Goal: Task Accomplishment & Management: Manage account settings

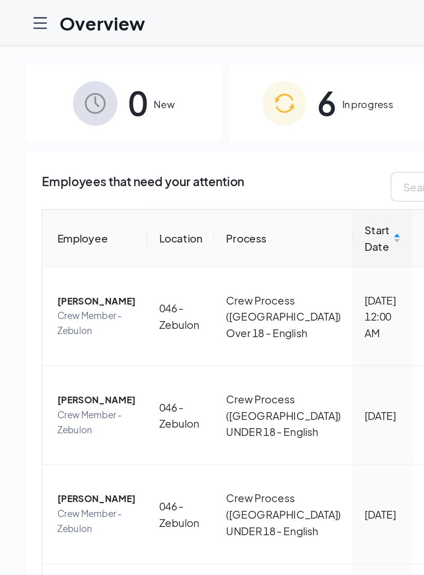
scroll to position [6, 0]
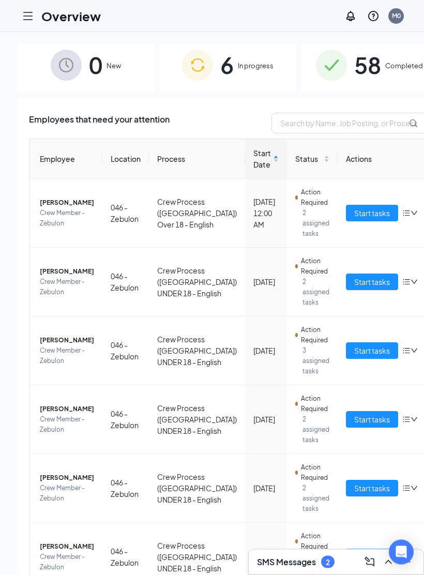
click at [385, 62] on span "Completed" at bounding box center [404, 66] width 38 height 10
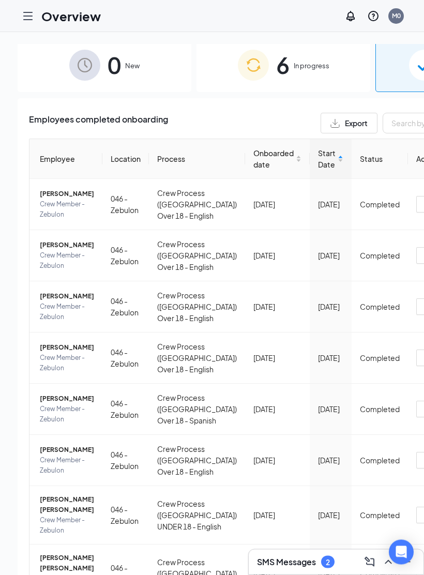
click at [318, 161] on span "Start Date" at bounding box center [327, 159] width 18 height 23
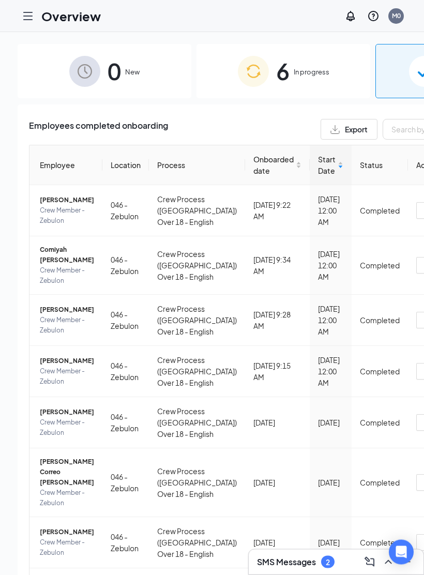
scroll to position [0, 1]
click at [55, 226] on span "Crew Member - Zebulon" at bounding box center [67, 216] width 54 height 21
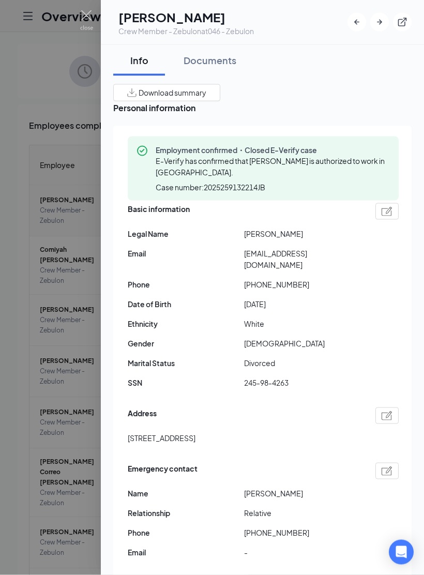
click at [220, 56] on div "Documents" at bounding box center [210, 60] width 53 height 13
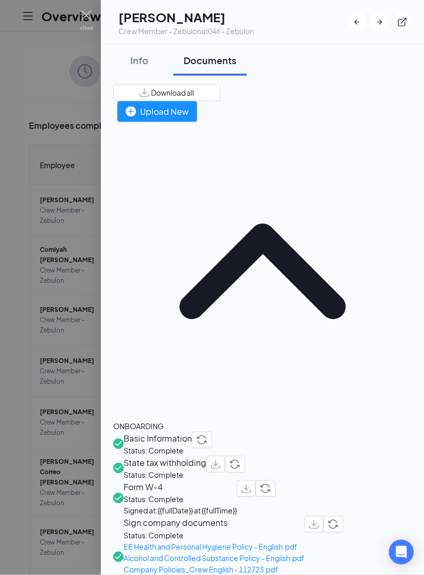
click at [189, 105] on div "Upload New" at bounding box center [157, 111] width 63 height 13
click at [53, 422] on div at bounding box center [212, 287] width 424 height 575
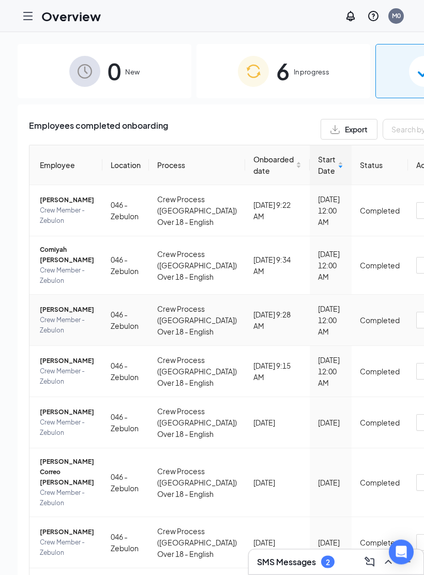
click at [40, 336] on span "Crew Member - Zebulon" at bounding box center [67, 325] width 54 height 21
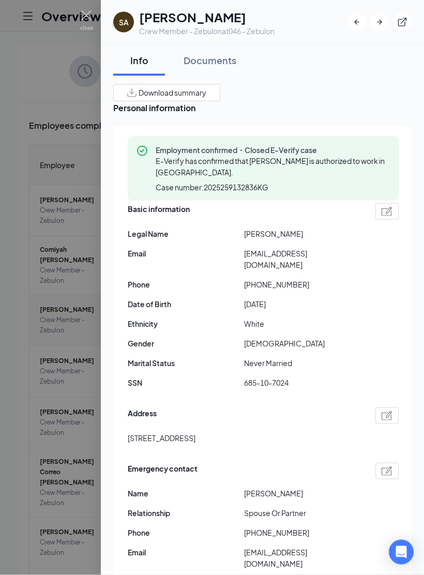
click at [231, 56] on div "Documents" at bounding box center [210, 60] width 53 height 13
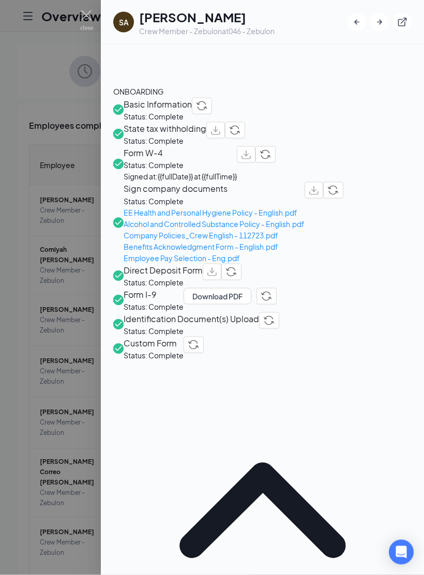
scroll to position [311, 0]
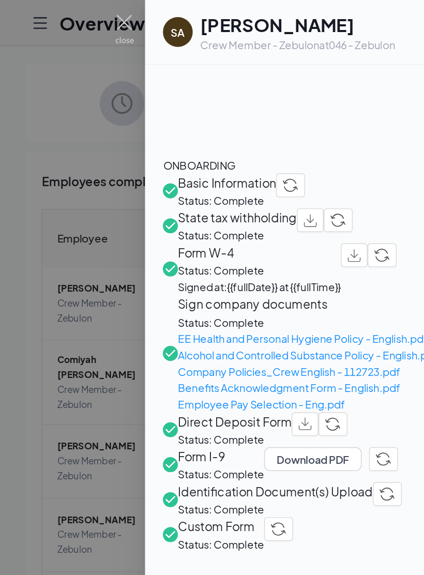
click at [52, 83] on div at bounding box center [212, 287] width 424 height 575
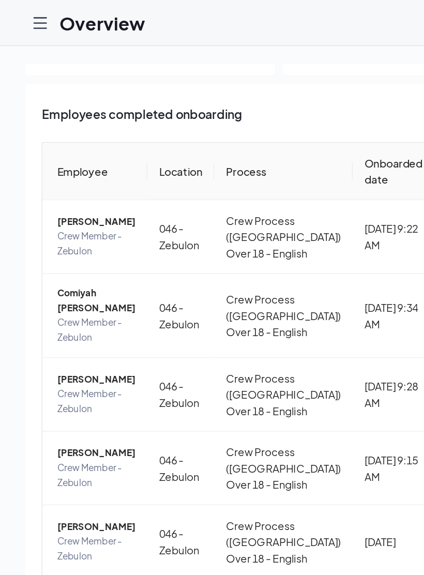
scroll to position [46, 0]
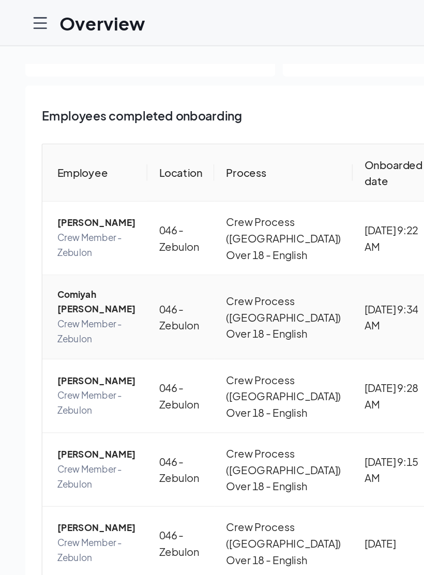
click at [49, 220] on span "Comiyah [PERSON_NAME]" at bounding box center [67, 210] width 54 height 21
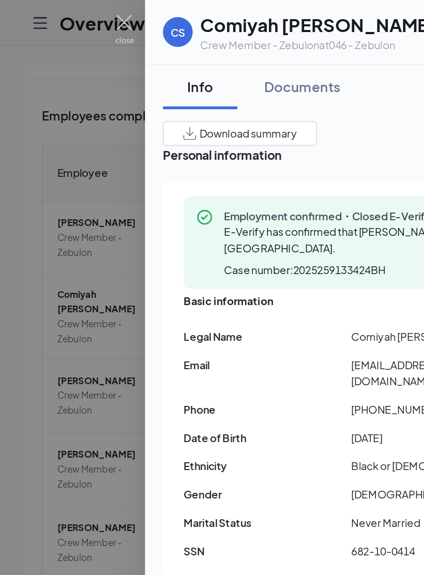
click at [228, 22] on h1 "Comiyah [PERSON_NAME]" at bounding box center [220, 17] width 163 height 18
click at [228, 67] on button "Documents" at bounding box center [209, 60] width 73 height 31
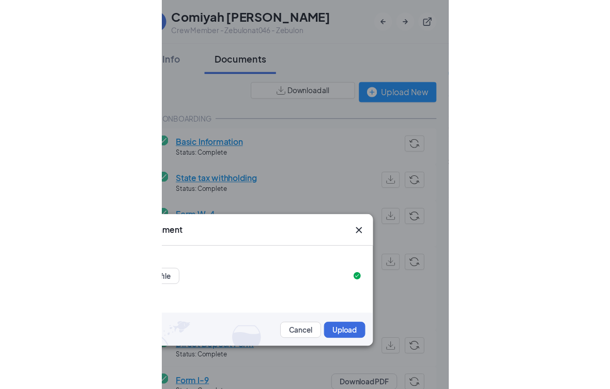
scroll to position [396, 0]
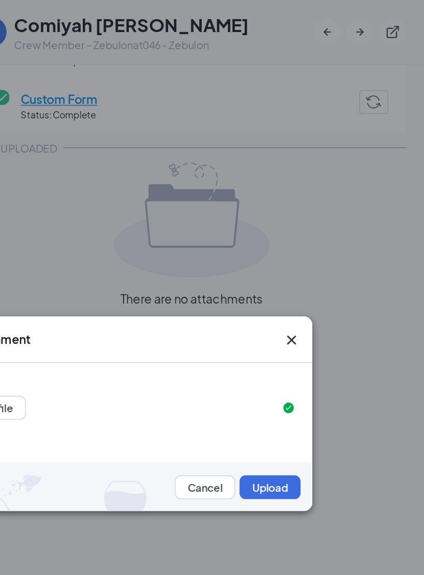
click at [296, 344] on button "Upload" at bounding box center [317, 338] width 42 height 17
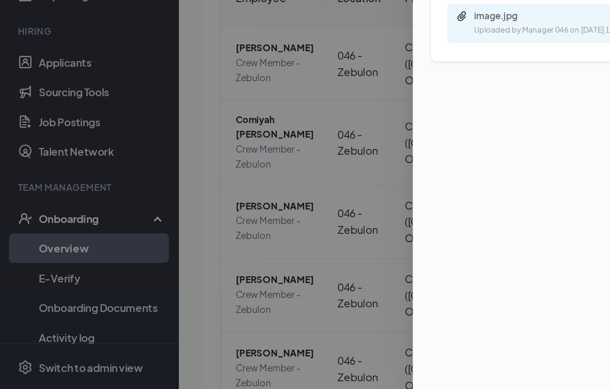
scroll to position [47, 0]
